Goal: Task Accomplishment & Management: Use online tool/utility

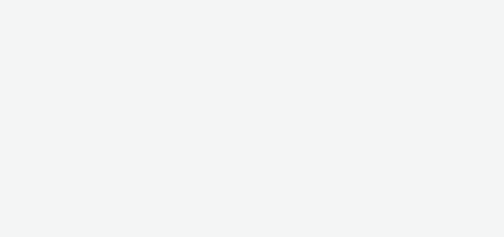
select select "47c37c18-910e-43a3-bb91-a2beb2847406"
select select "b1b940d3-d05b-48b5-821e-f328c33b988b"
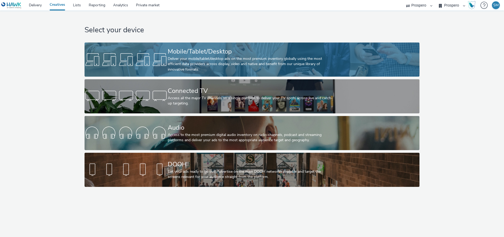
click at [288, 66] on div "Deliver your mobile/tablet/desktop ads on the most premium inventory globally u…" at bounding box center [251, 64] width 167 height 16
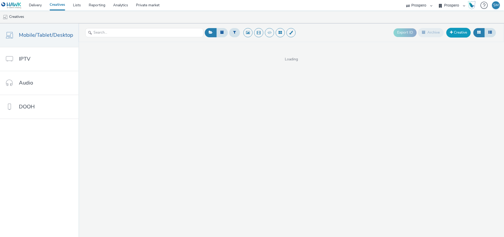
click at [456, 33] on link "Creative" at bounding box center [459, 32] width 24 height 9
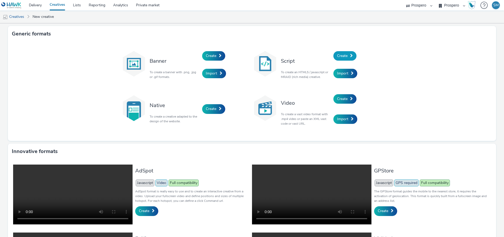
click at [347, 55] on span "Create" at bounding box center [342, 55] width 11 height 5
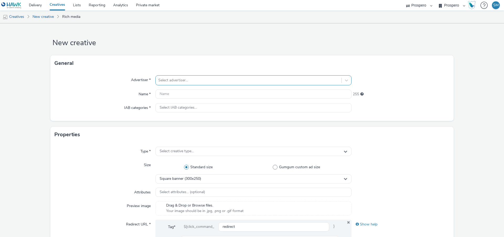
click at [186, 81] on div at bounding box center [248, 80] width 181 height 6
type input "moto"
drag, startPoint x: 175, startPoint y: 95, endPoint x: 175, endPoint y: 98, distance: 2.9
click at [175, 95] on li "Motorpoint" at bounding box center [254, 95] width 196 height 18
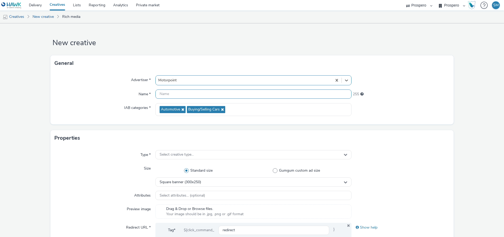
click at [174, 96] on input "text" at bounding box center [254, 94] width 196 height 9
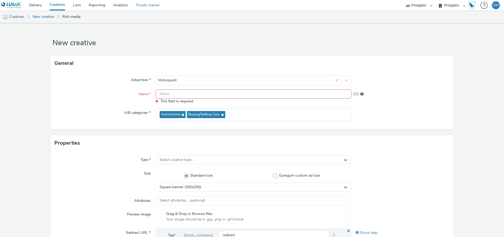
paste input "ADV:Motorpoint-Motorpoint|CAM:Prospero x Blis|CHA:Display|PLA:Prospero|INV:Blis…"
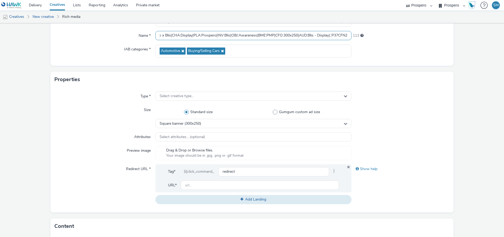
scroll to position [59, 0]
type input "ADV:Motorpoint-Motorpoint|CAM:Prospero x Blis|CHA:Display|PLA:Prospero|INV:Blis…"
click at [238, 95] on div "Select creative type..." at bounding box center [254, 95] width 196 height 9
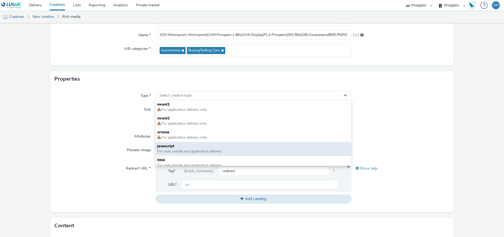
click at [208, 146] on span "javascript" at bounding box center [253, 146] width 193 height 5
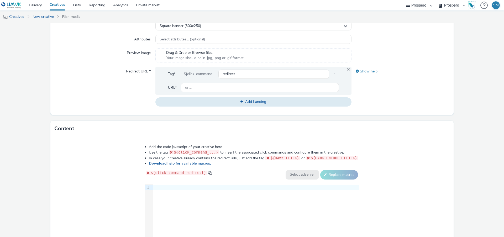
scroll to position [163, 0]
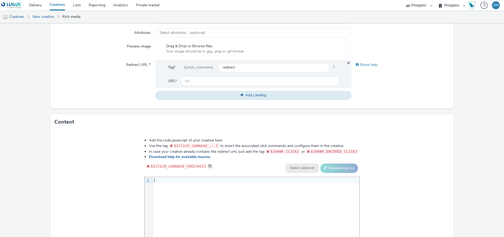
click at [169, 184] on div at bounding box center [256, 180] width 206 height 7
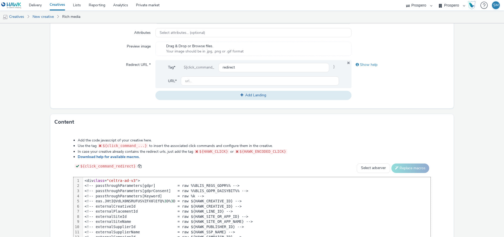
scroll to position [182, 0]
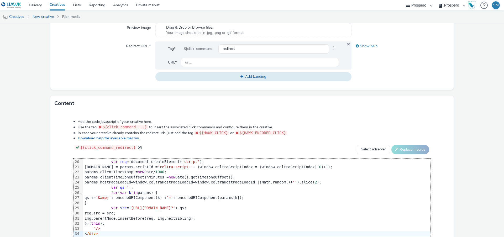
click at [212, 56] on div "Tag* ${click_command_ redirect }" at bounding box center [253, 51] width 171 height 14
click at [212, 57] on div "Tag* ${click_command_ redirect }" at bounding box center [253, 51] width 171 height 14
click at [212, 66] on input "text" at bounding box center [260, 62] width 158 height 9
paste input "[URL][DOMAIN_NAME]"
type input "[URL][DOMAIN_NAME]"
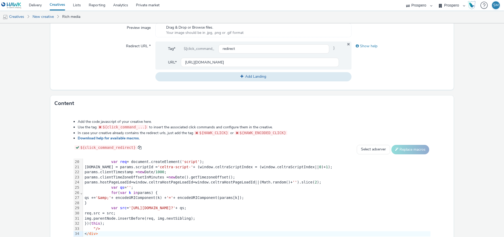
click at [383, 69] on div "Show help" at bounding box center [401, 62] width 98 height 40
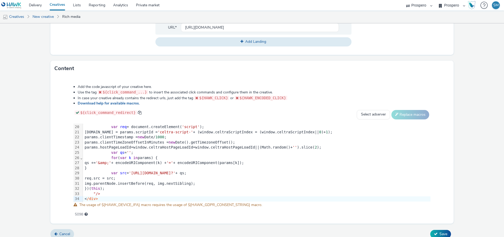
scroll to position [223, 0]
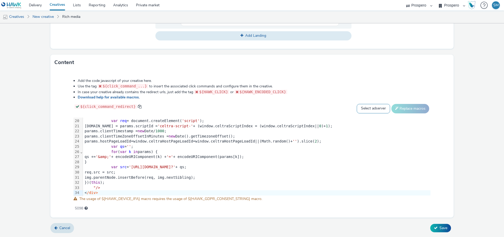
click at [367, 110] on select "Select adserver Sizmek DCM Adform Sting" at bounding box center [373, 108] width 33 height 9
select select "dcm"
click at [357, 104] on select "Select adserver Sizmek DCM Adform Sting" at bounding box center [373, 108] width 33 height 9
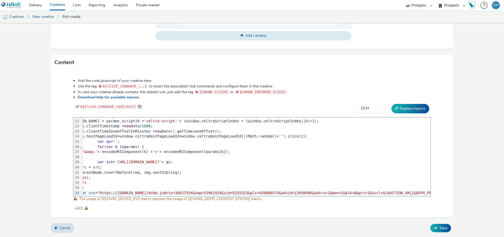
scroll to position [103, 0]
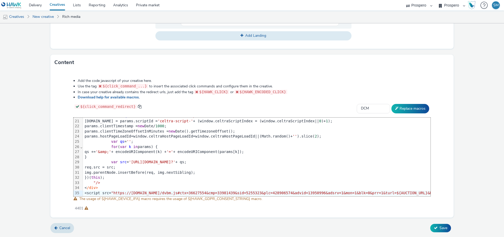
click at [334, 210] on div "4401" at bounding box center [252, 207] width 357 height 7
click at [440, 229] on span "Save" at bounding box center [444, 228] width 8 height 5
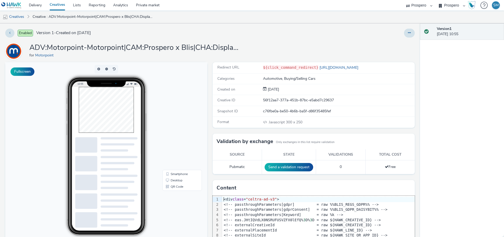
click at [414, 33] on button at bounding box center [409, 33] width 11 height 9
click at [397, 53] on link "Duplicate" at bounding box center [395, 54] width 39 height 11
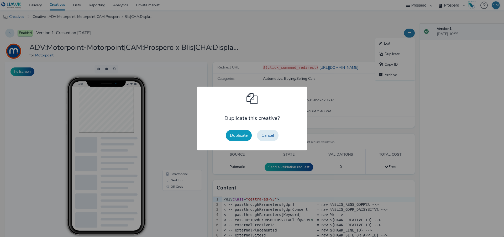
click at [238, 132] on button "Duplicate" at bounding box center [239, 135] width 26 height 11
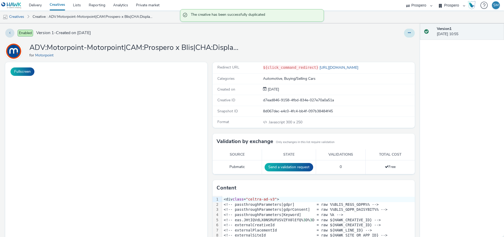
click at [410, 32] on icon at bounding box center [409, 33] width 3 height 4
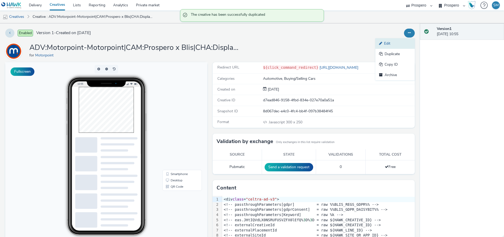
click at [403, 43] on link "Edit" at bounding box center [395, 43] width 39 height 11
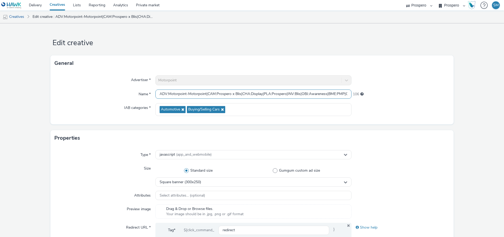
click at [206, 94] on input "ADV:Motorpoint-Motorpoint|CAM:Prospero x Blis|CHA:Display|PLA:Prospero|INV:Blis…" at bounding box center [254, 94] width 196 height 9
paste input "728x90|AUD:Blis - Display|::P37CFN2"
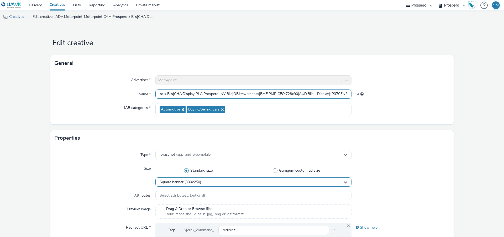
type input "ADV:Motorpoint-Motorpoint|CAM:Prospero x Blis|CHA:Display|PLA:Prospero|INV:Blis…"
click at [189, 180] on div "Square banner (300x250)" at bounding box center [254, 182] width 196 height 9
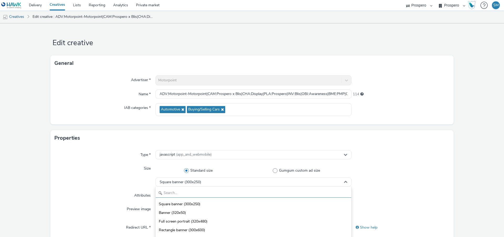
click at [173, 192] on input "text" at bounding box center [254, 193] width 196 height 9
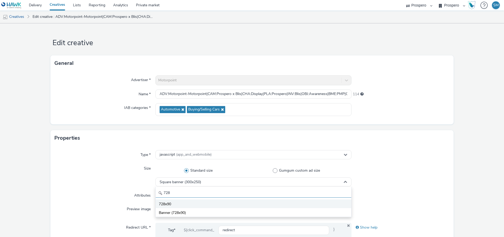
type input "728"
click at [170, 206] on span "728x90" at bounding box center [165, 204] width 12 height 5
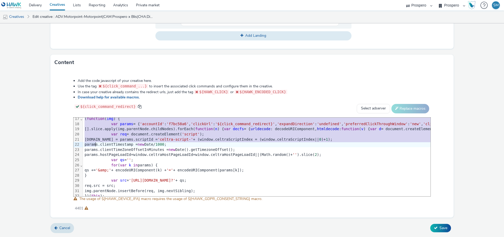
scroll to position [104, 0]
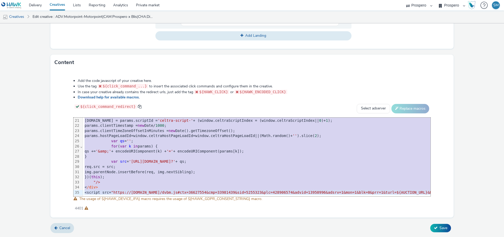
drag, startPoint x: 84, startPoint y: 120, endPoint x: 82, endPoint y: 254, distance: 134.0
click at [82, 237] on html "Delivery Creatives Lists Reporting Analytics Private market AZERION ContextAd F…" at bounding box center [252, 118] width 504 height 237
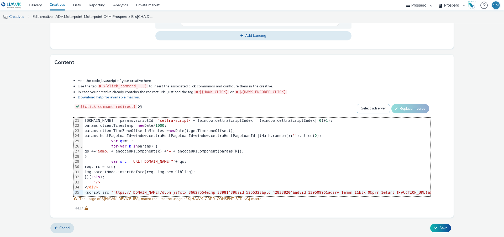
click at [382, 110] on select "Select adserver Sizmek DCM Adform Sting" at bounding box center [373, 108] width 33 height 9
select select "dcm"
click at [357, 104] on select "Select adserver Sizmek DCM Adform Sting" at bounding box center [373, 108] width 33 height 9
click at [403, 110] on button "Replace macros" at bounding box center [411, 108] width 38 height 9
click at [440, 228] on span "Save" at bounding box center [444, 228] width 8 height 5
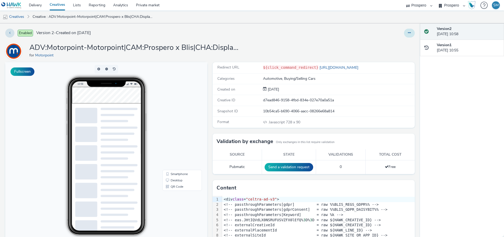
click at [413, 35] on button at bounding box center [409, 33] width 11 height 9
click at [385, 55] on link "Duplicate" at bounding box center [395, 54] width 39 height 11
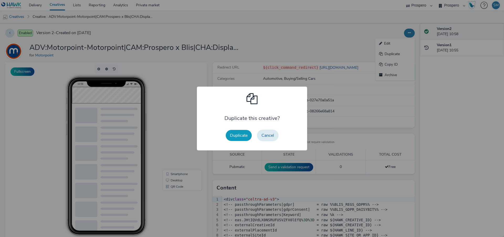
click at [233, 141] on button "Duplicate" at bounding box center [239, 135] width 26 height 11
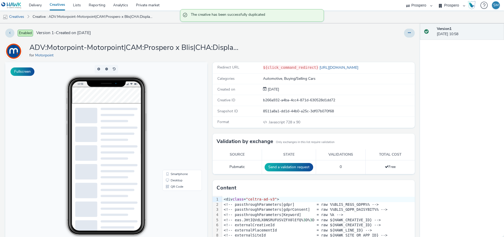
click at [410, 35] on div at bounding box center [252, 118] width 504 height 237
click at [410, 38] on div "Enabled Version 1 - Created on [DATE] ADV:Motorpoint-Motorpoint|CAM:Prospero x …" at bounding box center [210, 130] width 420 height 214
click at [410, 37] on button at bounding box center [409, 33] width 11 height 9
click at [410, 44] on link "Edit" at bounding box center [395, 43] width 39 height 11
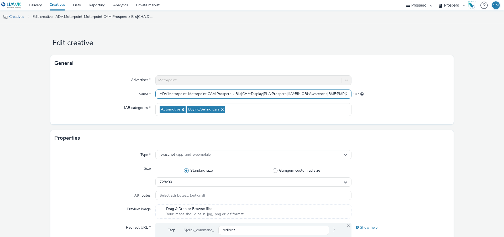
click at [204, 93] on input "ADV:Motorpoint-Motorpoint|CAM:Prospero x Blis|CHA:Display|PLA:Prospero|INV:Blis…" at bounding box center [254, 94] width 196 height 9
paste input "120x600|AUD:Blis - Display Chingford|::P37CFN6"
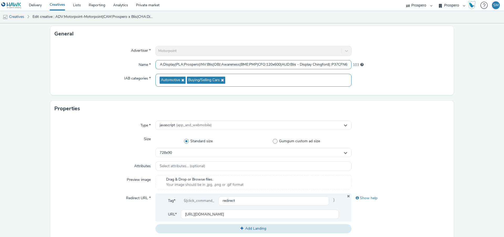
scroll to position [30, 0]
type input "ADV:Motorpoint-Motorpoint|CAM:Prospero x Blis|CHA:Display|PLA:Prospero|INV:Blis…"
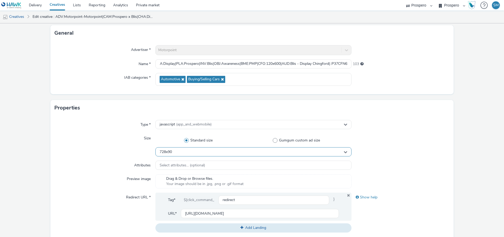
scroll to position [0, 0]
click at [195, 150] on div "728x90" at bounding box center [254, 151] width 196 height 9
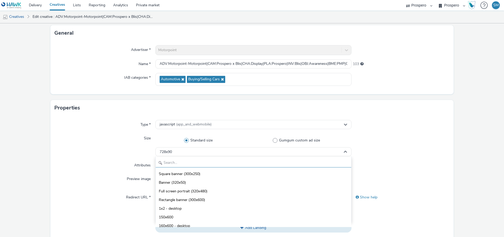
click at [188, 163] on input "text" at bounding box center [254, 162] width 196 height 9
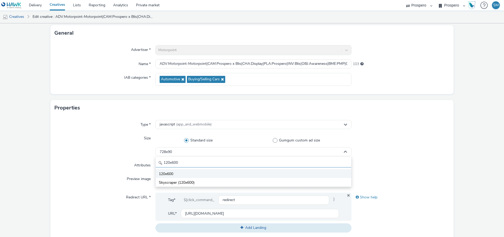
type input "120x600"
click at [200, 175] on li "120x600" at bounding box center [254, 173] width 196 height 9
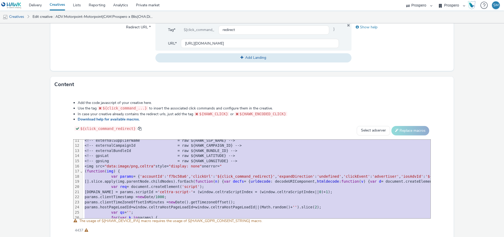
scroll to position [104, 0]
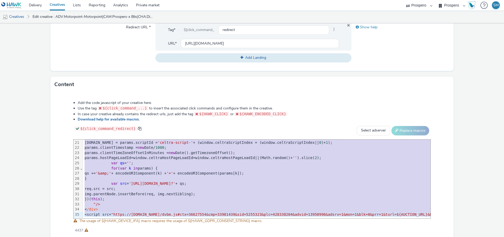
drag, startPoint x: 85, startPoint y: 142, endPoint x: 119, endPoint y: 254, distance: 116.4
click at [119, 237] on html "Delivery Creatives Lists Reporting Analytics Private market AZERION ContextAd F…" at bounding box center [252, 118] width 504 height 237
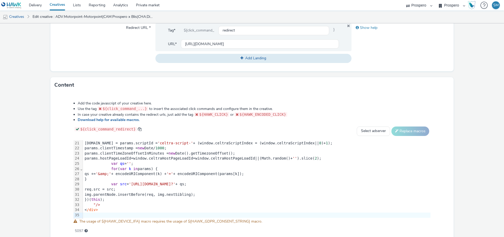
scroll to position [223, 0]
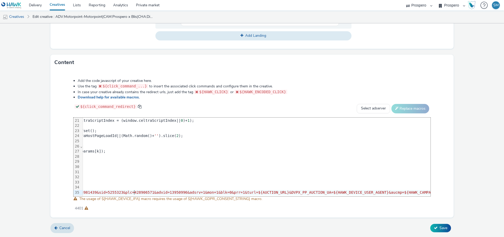
scroll to position [104, 0]
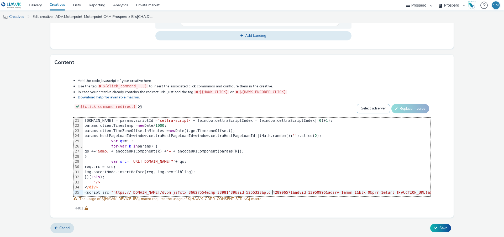
click at [369, 111] on select "Select adserver Sizmek DCM Adform Sting" at bounding box center [373, 108] width 33 height 9
select select "dcm"
click at [357, 104] on select "Select adserver Sizmek DCM Adform Sting" at bounding box center [373, 108] width 33 height 9
click at [409, 111] on button "Replace macros" at bounding box center [411, 108] width 38 height 9
click at [435, 227] on icon at bounding box center [436, 228] width 4 height 4
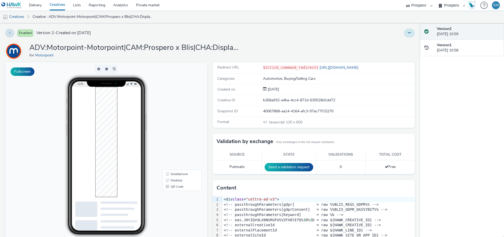
click at [409, 33] on icon at bounding box center [409, 33] width 3 height 4
click at [392, 55] on link "Duplicate" at bounding box center [395, 54] width 39 height 11
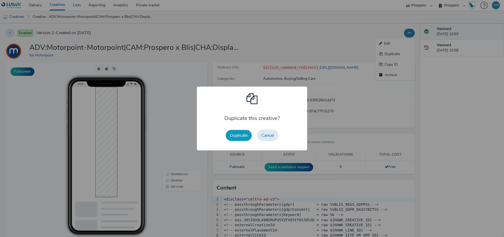
click at [242, 132] on button "Duplicate" at bounding box center [239, 135] width 26 height 11
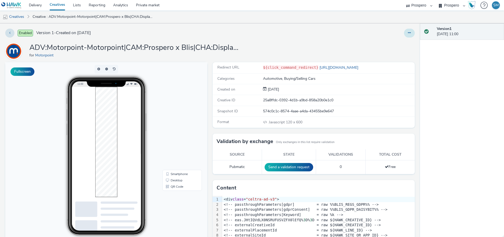
click at [407, 32] on button at bounding box center [409, 33] width 11 height 9
click at [404, 42] on link "Edit" at bounding box center [395, 43] width 39 height 11
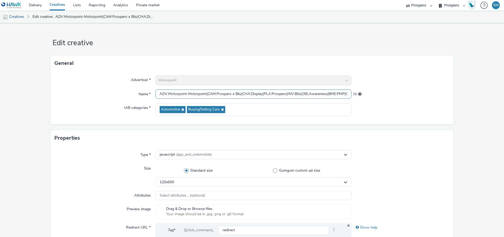
scroll to position [0, 99]
drag, startPoint x: 316, startPoint y: 93, endPoint x: 417, endPoint y: 97, distance: 101.7
click at [418, 97] on div "Name * ADV:Motorpoint-Motorpoint|CAM:Prospero x Blis|CHA:Display|PLA:Prospero|I…" at bounding box center [252, 94] width 395 height 9
click at [189, 91] on input "ADV:Motorpoint-Motorpoint|CAM:Prospero x Blis|CHA:Display|PLA:Prospero|INV:Blis…" at bounding box center [254, 94] width 196 height 9
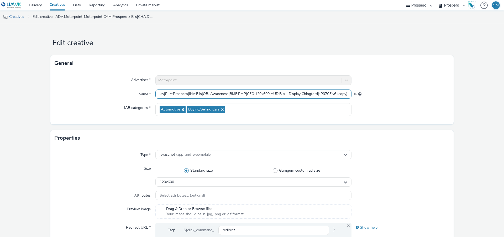
click at [189, 91] on input "ADV:Motorpoint-Motorpoint|CAM:Prospero x Blis|CHA:Display|PLA:Prospero|INV:Blis…" at bounding box center [254, 94] width 196 height 9
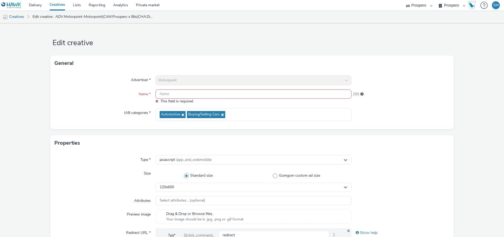
paste input "ADV:Motorpoint-Motorpoint|CAM:Prospero x Blis|CHA:Display|PLA:Prospero|INV:Blis…"
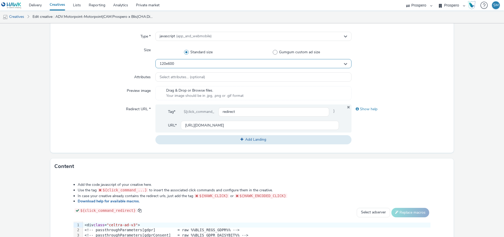
scroll to position [121, 0]
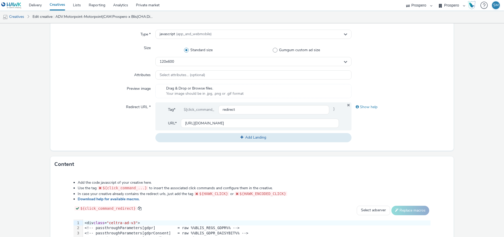
type input "ADV:Motorpoint-Motorpoint|CAM:Prospero x Blis|CHA:Display|PLA:Prospero|INV:Blis…"
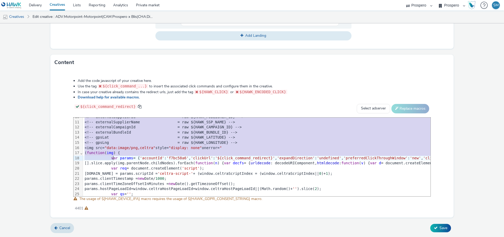
scroll to position [104, 0]
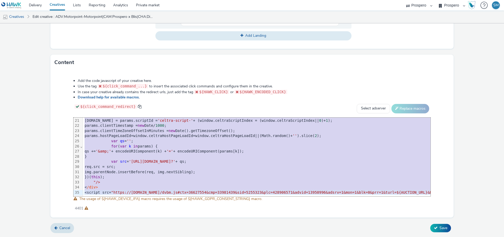
drag, startPoint x: 84, startPoint y: 120, endPoint x: 117, endPoint y: 233, distance: 117.9
click at [117, 233] on form "Edit creative General Advertiser * Motorpoint Name * ADV:Motorpoint-Motorpoint|…" at bounding box center [252, 19] width 504 height 436
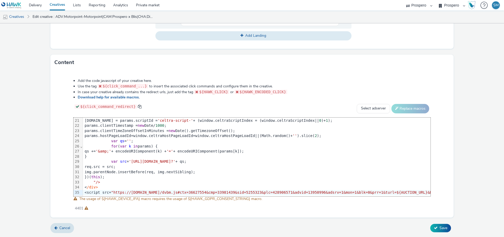
scroll to position [104, 1196]
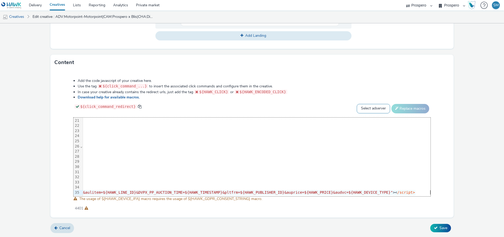
click at [379, 111] on select "Select adserver Sizmek DCM Adform Sting" at bounding box center [373, 108] width 33 height 9
select select "dcm"
click at [357, 104] on select "Select adserver Sizmek DCM Adform Sting" at bounding box center [373, 108] width 33 height 9
click at [409, 107] on button "Replace macros" at bounding box center [411, 108] width 38 height 9
click at [438, 231] on button "Save" at bounding box center [441, 228] width 21 height 8
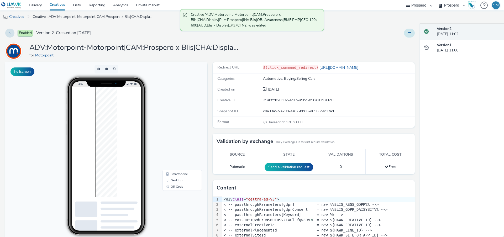
click at [408, 34] on button at bounding box center [409, 33] width 11 height 9
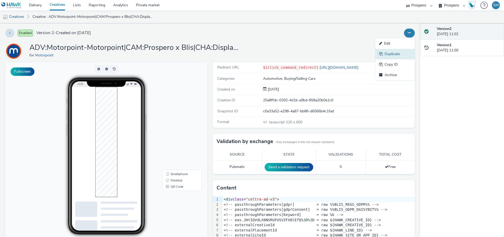
click at [402, 55] on link "Duplicate" at bounding box center [395, 54] width 39 height 11
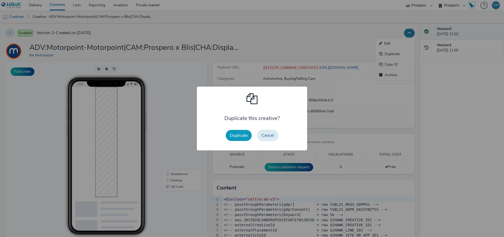
click at [240, 134] on button "Duplicate" at bounding box center [239, 135] width 26 height 11
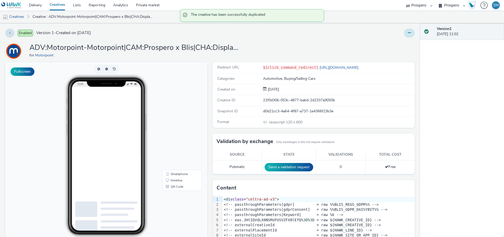
click at [409, 36] on button at bounding box center [409, 33] width 11 height 9
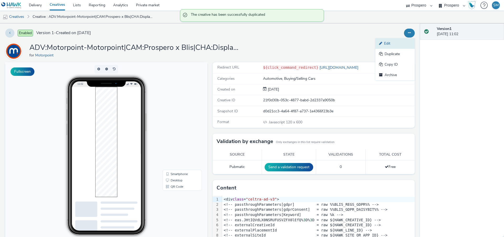
click at [408, 44] on link "Edit" at bounding box center [395, 43] width 39 height 11
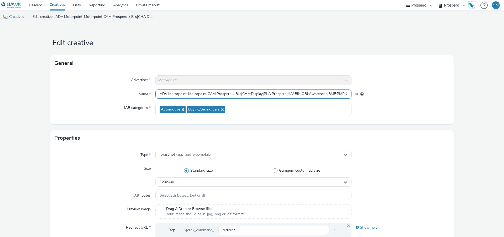
click at [236, 94] on input "ADV:Motorpoint-Motorpoint|CAM:Prospero x Blis|CHA:Display|PLA:Prospero|INV:Blis…" at bounding box center [254, 94] width 196 height 9
paste input "60x600|AUD:Blis - Display Chingford|::P37CFN6"
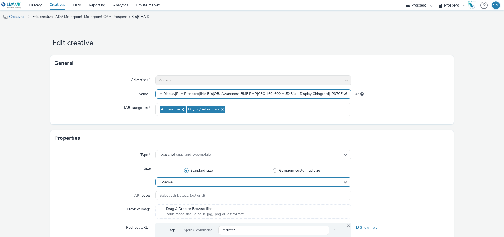
type input "ADV:Motorpoint-Motorpoint|CAM:Prospero x Blis|CHA:Display|PLA:Prospero|INV:Blis…"
click at [183, 185] on div "120x600" at bounding box center [254, 182] width 196 height 9
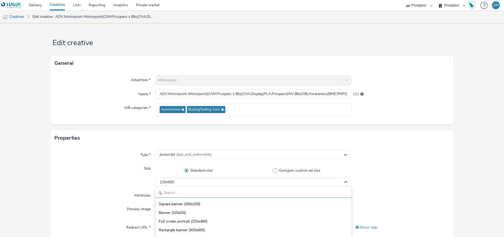
click at [174, 193] on input "text" at bounding box center [254, 193] width 196 height 9
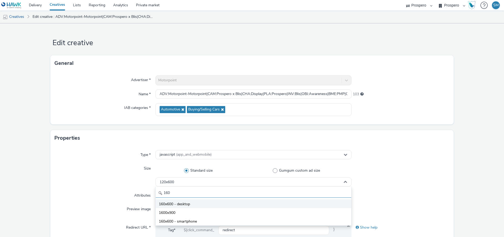
type input "160"
click at [183, 204] on span "160x600 - desktop" at bounding box center [174, 204] width 31 height 5
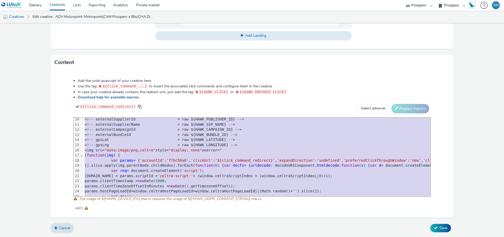
scroll to position [104, 0]
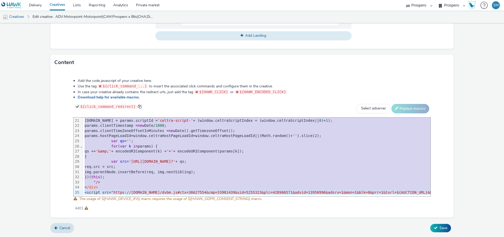
drag, startPoint x: 84, startPoint y: 119, endPoint x: 108, endPoint y: 250, distance: 132.6
click at [108, 237] on html "Delivery Creatives Lists Reporting Analytics Private market AZERION ContextAd F…" at bounding box center [252, 118] width 504 height 237
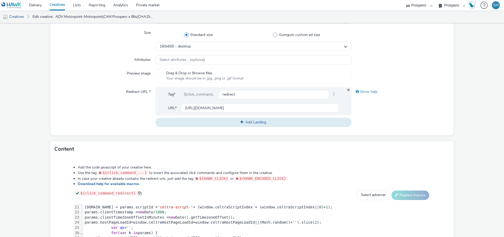
scroll to position [223, 0]
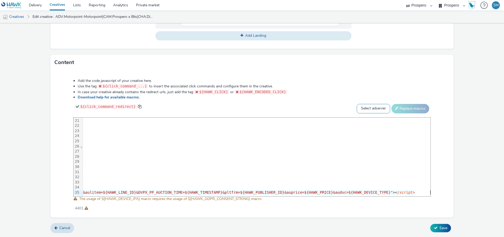
click at [374, 108] on select "Select adserver Sizmek DCM Adform Sting" at bounding box center [373, 108] width 33 height 9
select select "dcm"
click at [357, 104] on select "Select adserver Sizmek DCM Adform Sting" at bounding box center [373, 108] width 33 height 9
click at [406, 110] on button "Replace macros" at bounding box center [411, 108] width 38 height 9
click at [438, 227] on button "Save" at bounding box center [441, 228] width 21 height 8
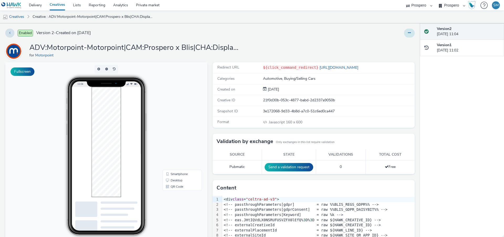
click at [409, 33] on icon at bounding box center [409, 33] width 3 height 4
click at [399, 57] on link "Duplicate" at bounding box center [395, 54] width 39 height 11
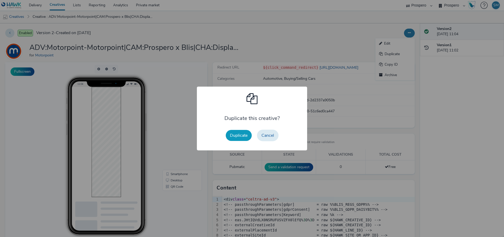
click at [233, 138] on button "Duplicate" at bounding box center [239, 135] width 26 height 11
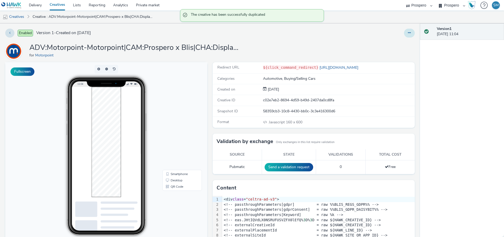
click at [406, 33] on button at bounding box center [409, 33] width 11 height 9
click at [406, 45] on link "Edit" at bounding box center [395, 43] width 39 height 11
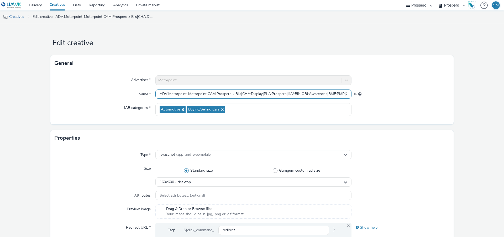
click at [235, 91] on input "ADV:Motorpoint-Motorpoint|CAM:Prospero x Blis|CHA:Display|PLA:Prospero|INV:Blis…" at bounding box center [254, 94] width 196 height 9
paste input "|::P37CFN2"
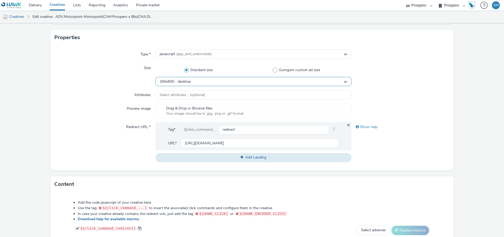
scroll to position [223, 0]
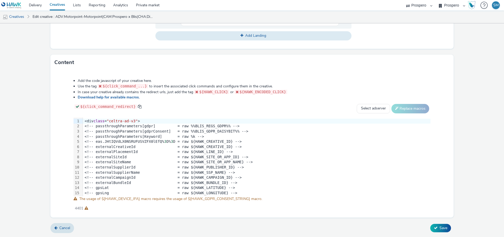
type input "ADV:Motorpoint-Motorpoint|CAM:Prospero x Blis|CHA:Display|PLA:Prospero|INV:Blis…"
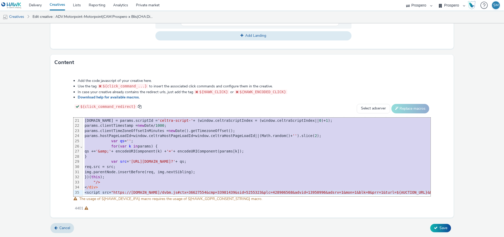
drag, startPoint x: 85, startPoint y: 122, endPoint x: 97, endPoint y: 237, distance: 116.5
click at [97, 237] on html "Delivery Creatives Lists Reporting Analytics Private market AZERION ContextAd F…" at bounding box center [252, 118] width 504 height 237
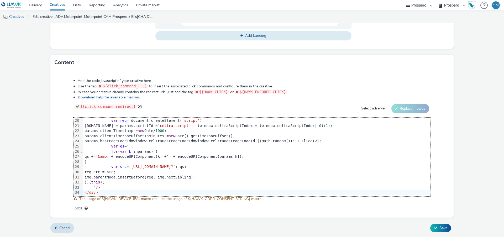
scroll to position [98, 0]
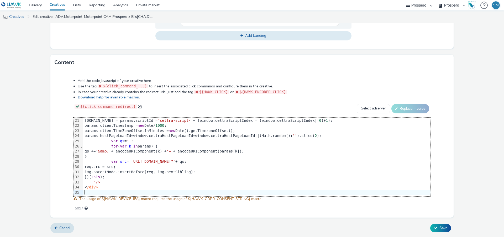
scroll to position [104, 1196]
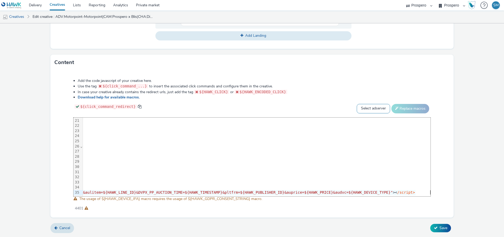
click at [379, 111] on select "Select adserver Sizmek DCM Adform Sting" at bounding box center [373, 108] width 33 height 9
select select "dcm"
click at [357, 104] on select "Select adserver Sizmek DCM Adform Sting" at bounding box center [373, 108] width 33 height 9
click at [406, 106] on button "Replace macros" at bounding box center [411, 108] width 38 height 9
click at [442, 229] on span "Save" at bounding box center [444, 228] width 8 height 5
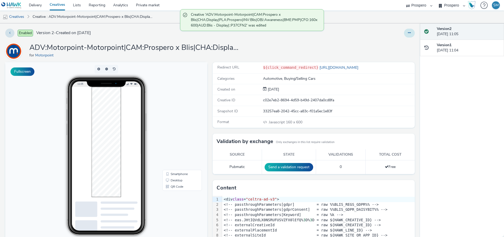
click at [408, 33] on icon at bounding box center [409, 33] width 3 height 4
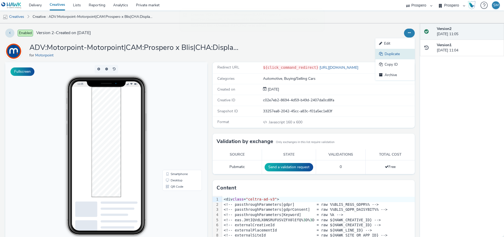
click at [394, 54] on link "Duplicate" at bounding box center [395, 54] width 39 height 11
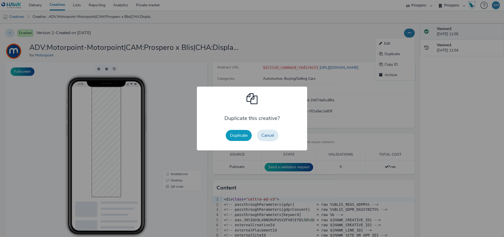
click at [241, 137] on button "Duplicate" at bounding box center [239, 135] width 26 height 11
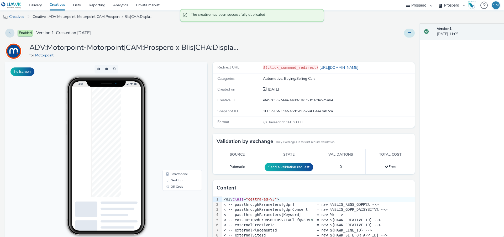
click at [412, 33] on button at bounding box center [409, 33] width 11 height 9
click at [400, 45] on link "Edit" at bounding box center [395, 43] width 39 height 11
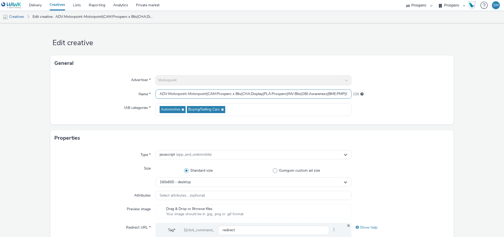
click at [185, 95] on input "ADV:Motorpoint-Motorpoint|CAM:Prospero x Blis|CHA:Display|PLA:Prospero|INV:Blis…" at bounding box center [254, 94] width 196 height 9
paste input "300x250|AUD:Blis - Display Chingford|::P37CFN6"
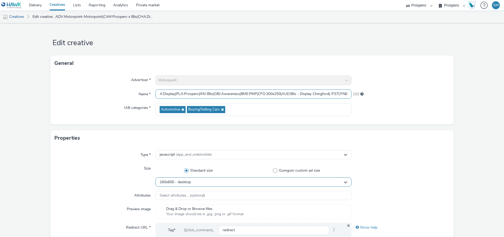
type input "ADV:Motorpoint-Motorpoint|CAM:Prospero x Blis|CHA:Display|PLA:Prospero|INV:Blis…"
click at [194, 184] on div "160x600 - desktop" at bounding box center [254, 182] width 196 height 9
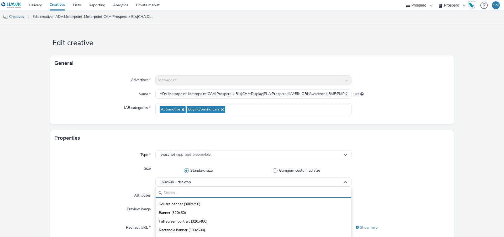
click at [194, 189] on input "text" at bounding box center [254, 193] width 196 height 9
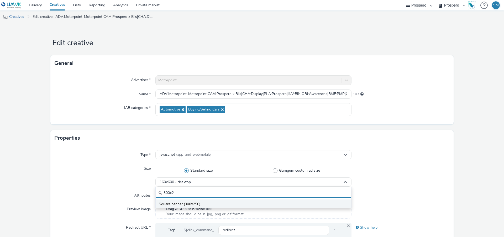
type input "300x2"
click at [195, 205] on span "Square banner (300x250)" at bounding box center [180, 204] width 42 height 5
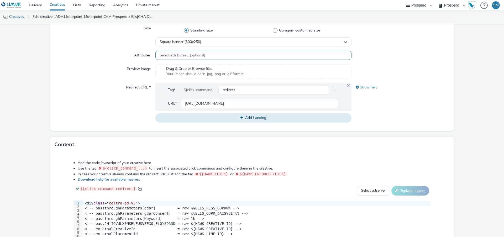
scroll to position [214, 0]
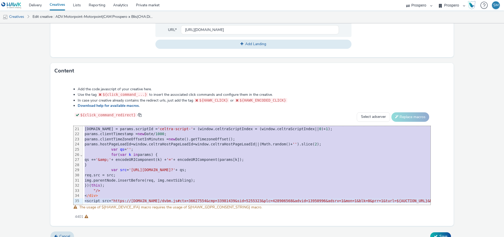
drag, startPoint x: 84, startPoint y: 129, endPoint x: 92, endPoint y: 247, distance: 118.3
click at [92, 237] on html "Delivery Creatives Lists Reporting Analytics Private market AZERION ContextAd F…" at bounding box center [252, 118] width 504 height 237
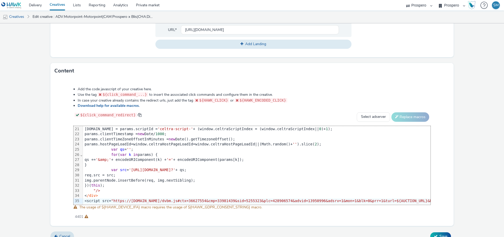
scroll to position [104, 1196]
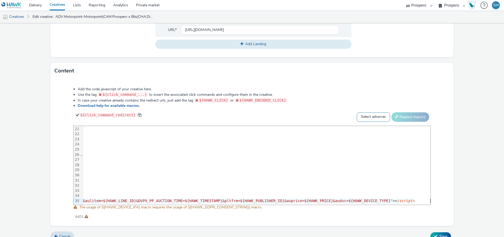
click at [376, 118] on select "Select adserver Sizmek DCM Adform Sting" at bounding box center [373, 116] width 33 height 9
select select "dcm"
click at [357, 112] on select "Select adserver Sizmek DCM Adform Sting" at bounding box center [373, 116] width 33 height 9
click at [423, 117] on button "Replace macros" at bounding box center [411, 116] width 38 height 9
click at [435, 235] on icon at bounding box center [436, 237] width 4 height 4
